Goal: Navigation & Orientation: Find specific page/section

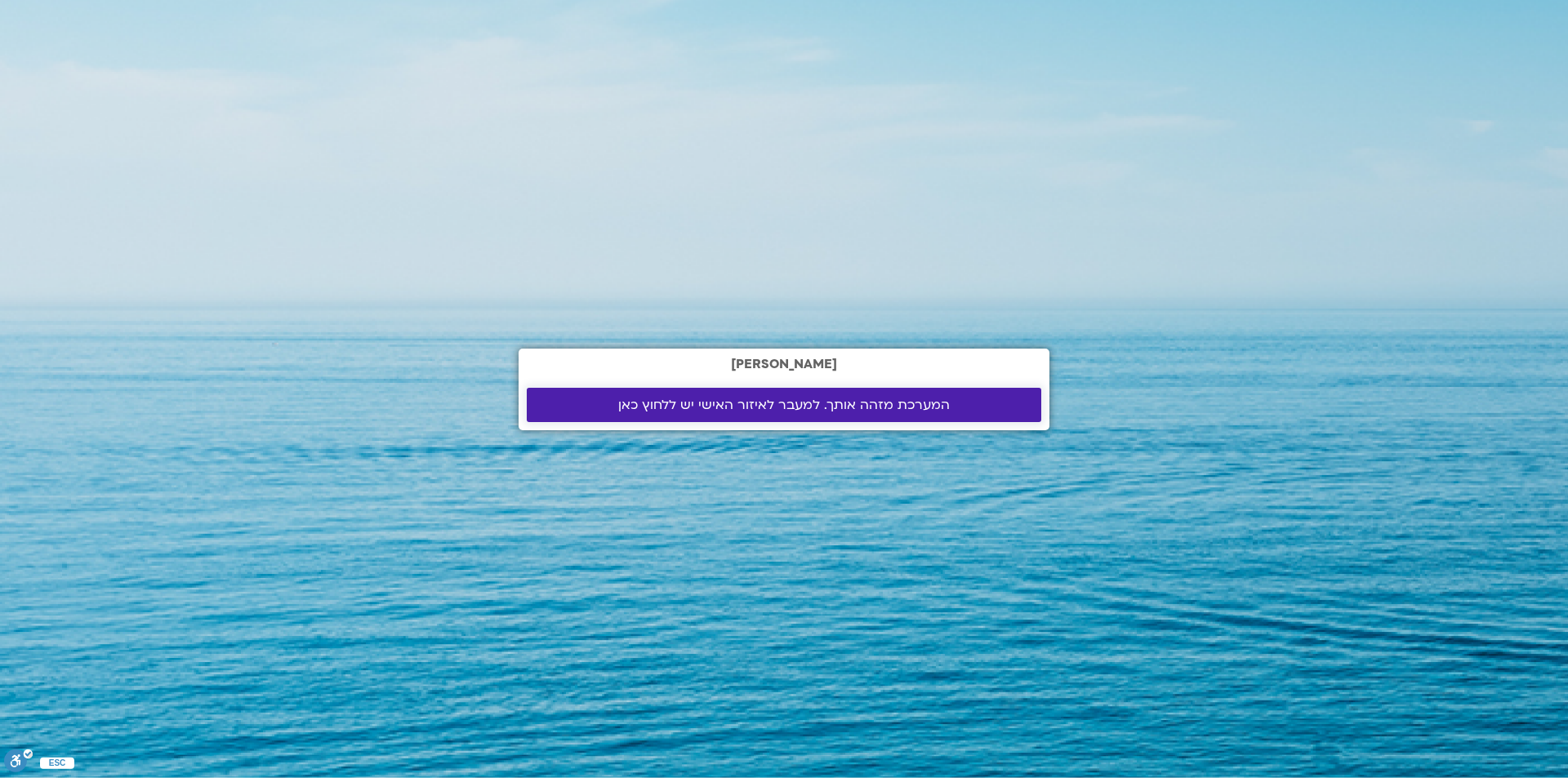
click at [818, 403] on span "המערכת מזהה אותך. למעבר לאיזור האישי יש ללחוץ כאן" at bounding box center [784, 404] width 331 height 14
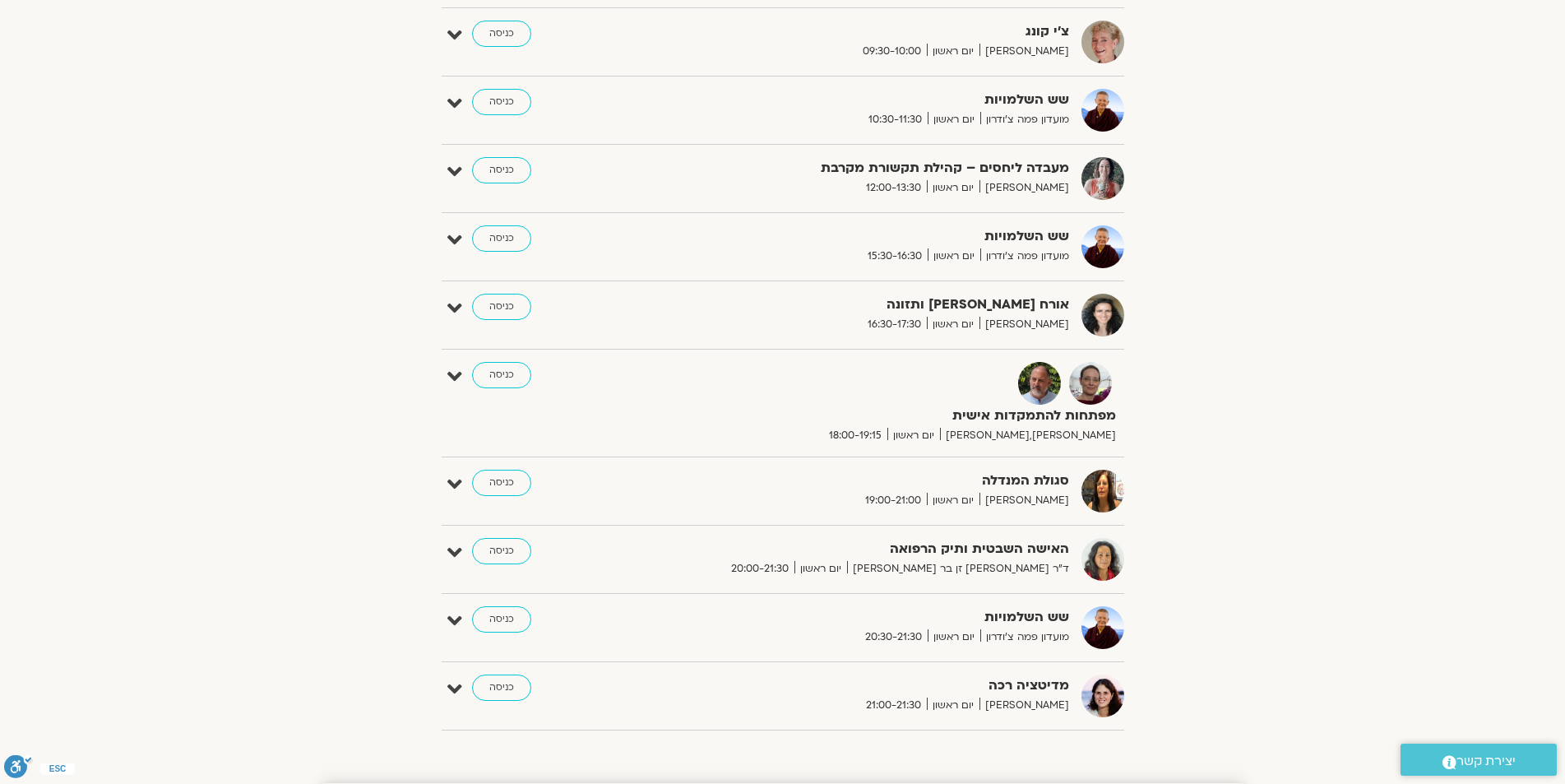
scroll to position [1233, 0]
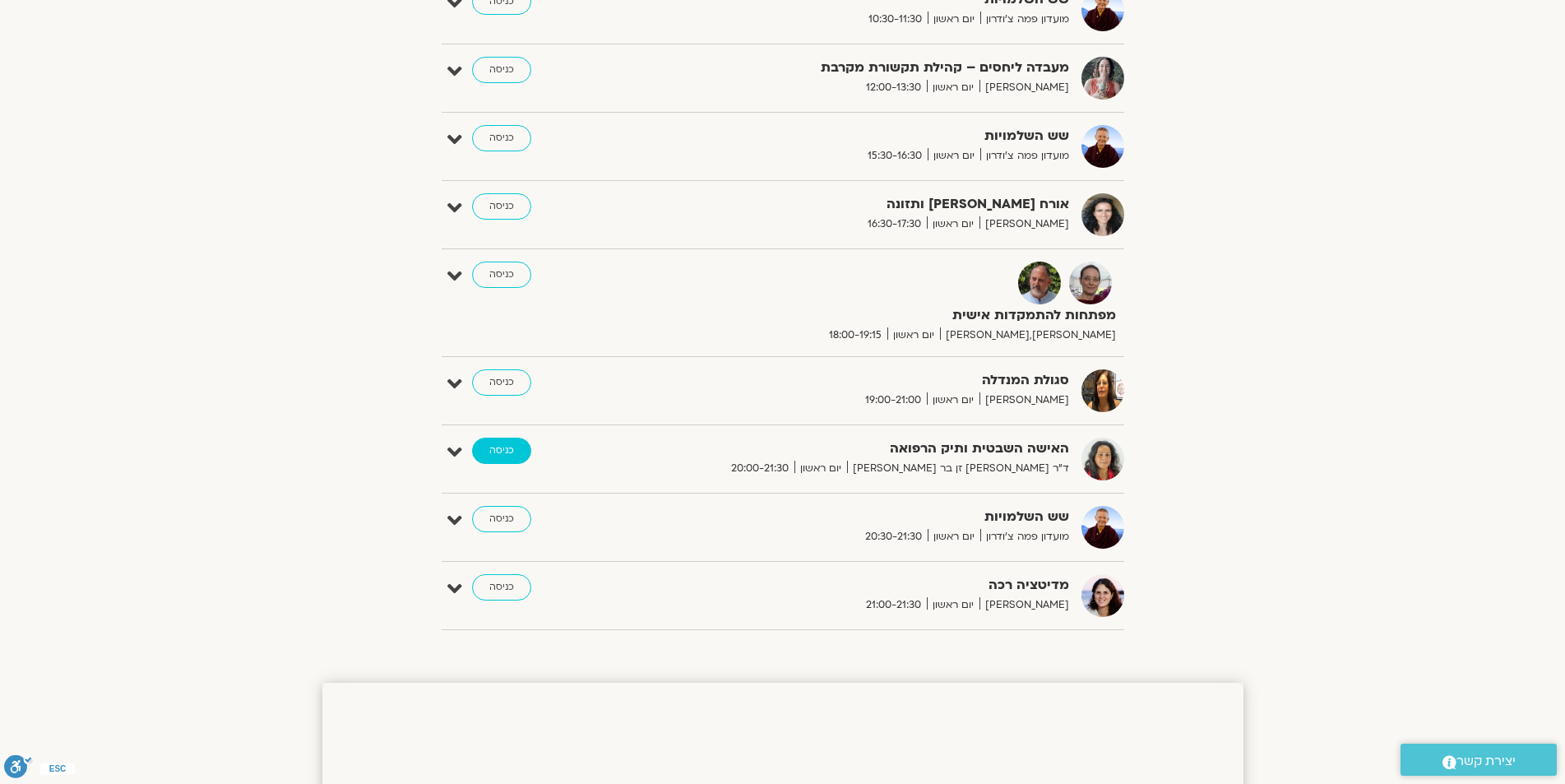
click at [509, 453] on link "כניסה" at bounding box center [501, 450] width 59 height 27
